Goal: Task Accomplishment & Management: Manage account settings

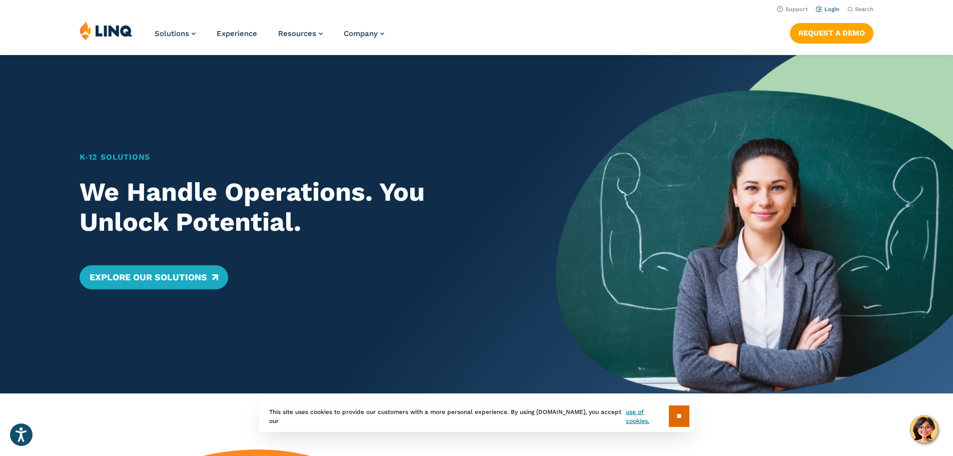
click at [824, 4] on li "Login" at bounding box center [828, 8] width 24 height 11
click at [824, 7] on link "Login" at bounding box center [828, 9] width 24 height 7
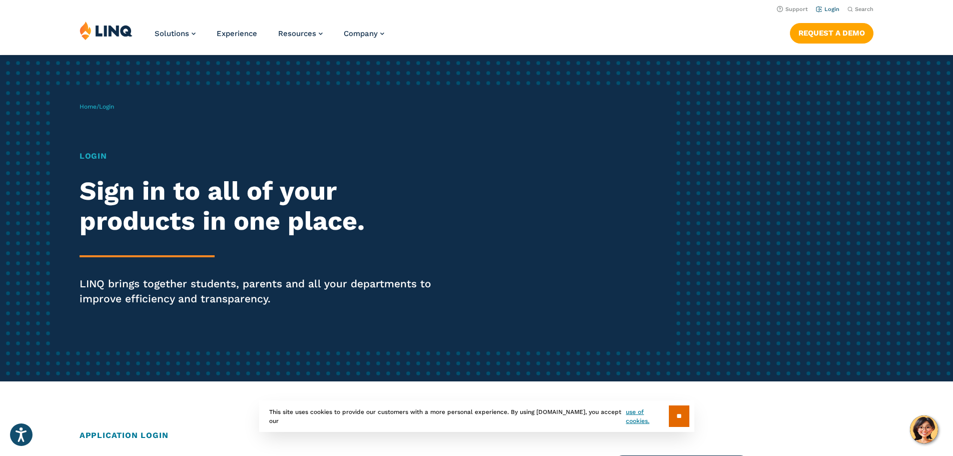
click at [822, 11] on link "Login" at bounding box center [828, 9] width 24 height 7
click at [118, 427] on section "** This site uses cookies to provide our customers with a more personal experie…" at bounding box center [476, 432] width 937 height 32
